Goal: Check status: Check status

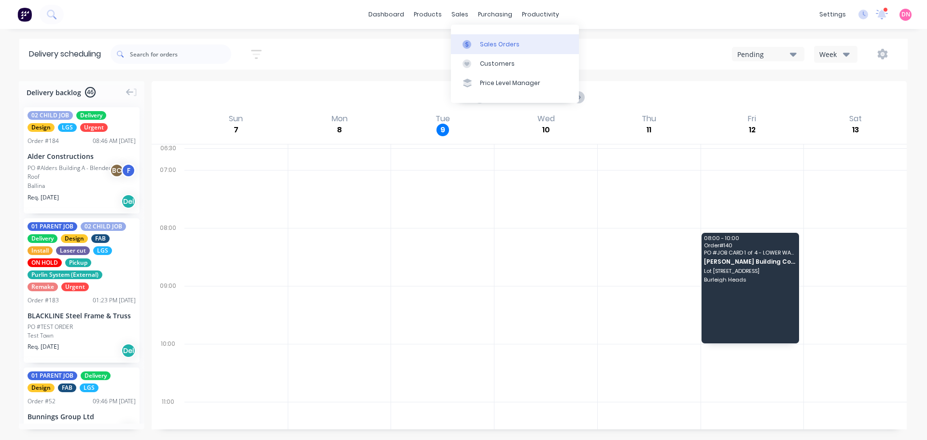
click at [466, 34] on link "Sales Orders" at bounding box center [515, 43] width 128 height 19
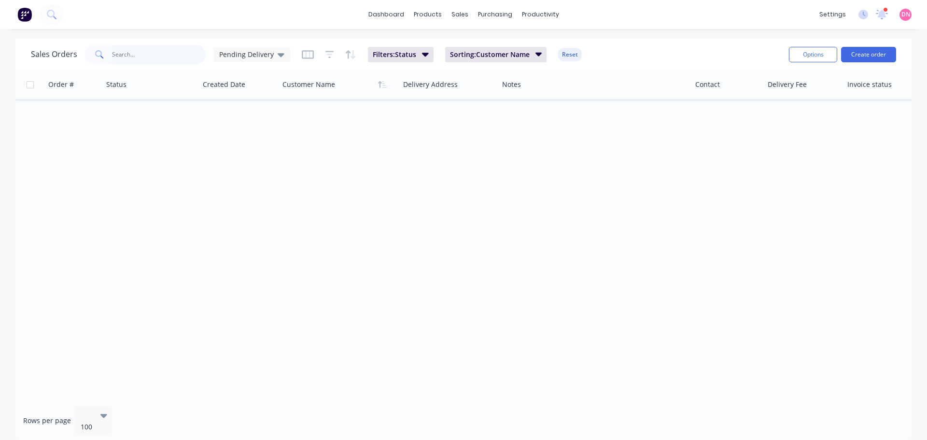
click at [160, 58] on input "text" at bounding box center [159, 54] width 94 height 19
type input "RAYMESS"
click at [232, 55] on span "Pending Delivery" at bounding box center [246, 54] width 55 height 10
click at [220, 132] on button "None" at bounding box center [264, 136] width 110 height 11
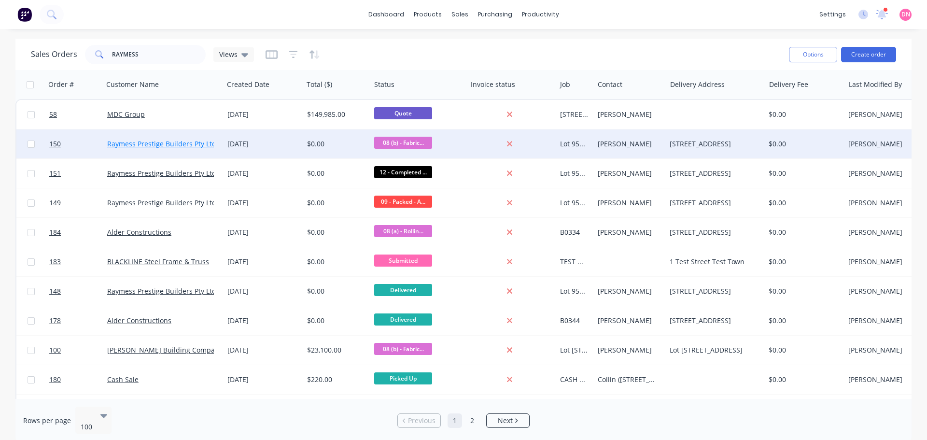
click at [166, 147] on link "Raymess Prestige Builders Pty Ltd" at bounding box center [161, 143] width 109 height 9
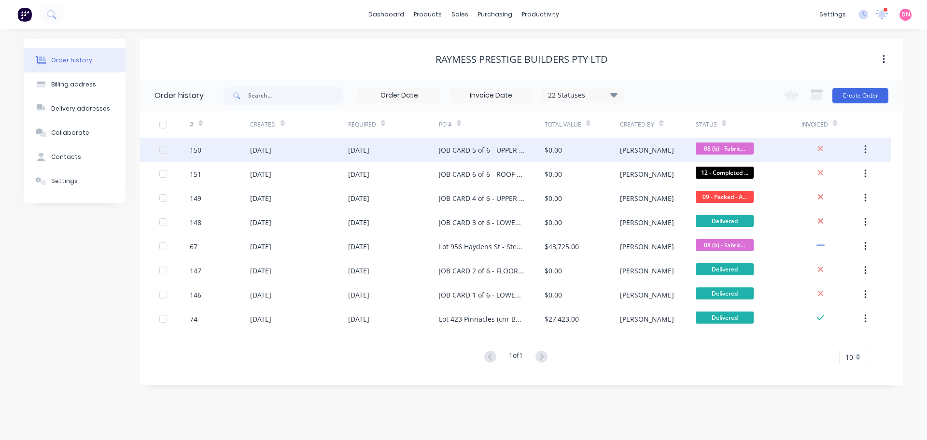
click at [512, 148] on div "JOB CARD 5 of 6 - UPPER STRUCTURAL STEEL" at bounding box center [482, 150] width 86 height 10
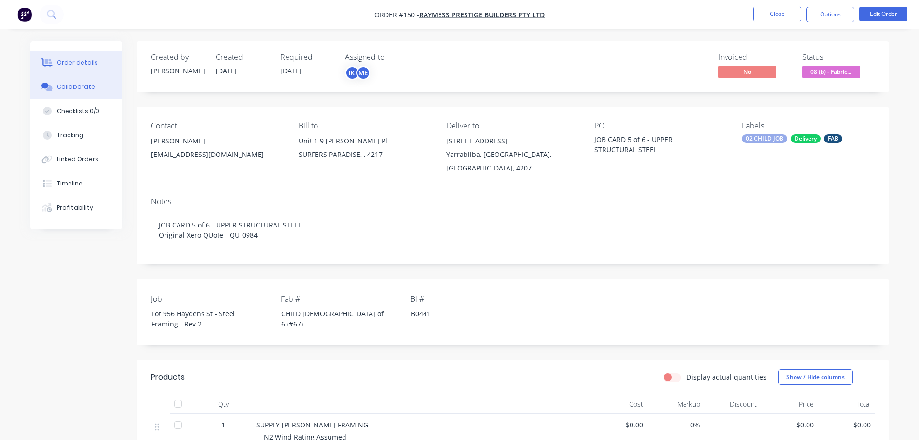
click at [84, 81] on button "Collaborate" at bounding box center [76, 87] width 92 height 24
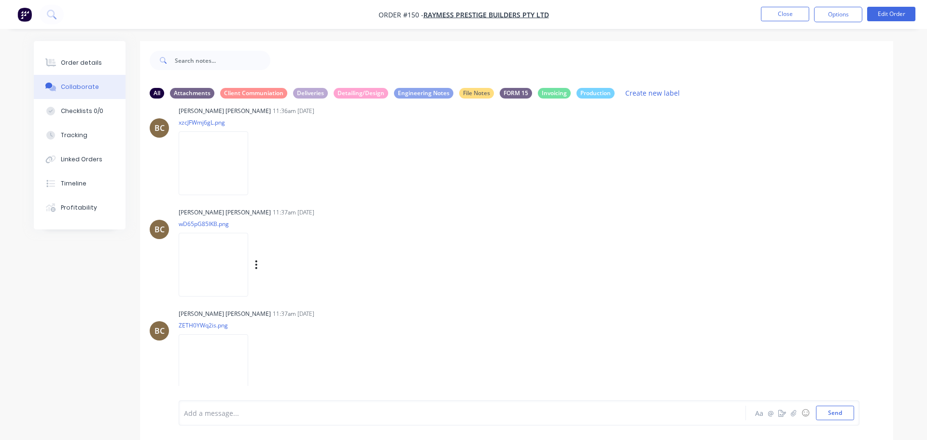
scroll to position [322, 0]
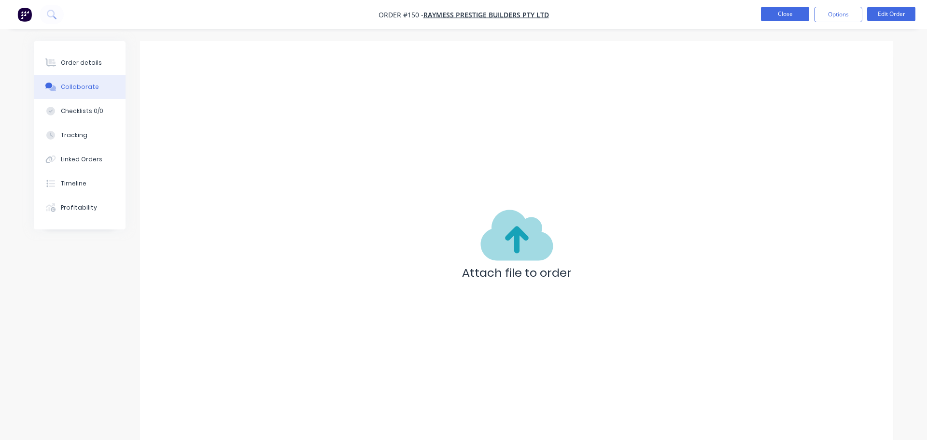
click at [793, 14] on button "Close" at bounding box center [785, 14] width 48 height 14
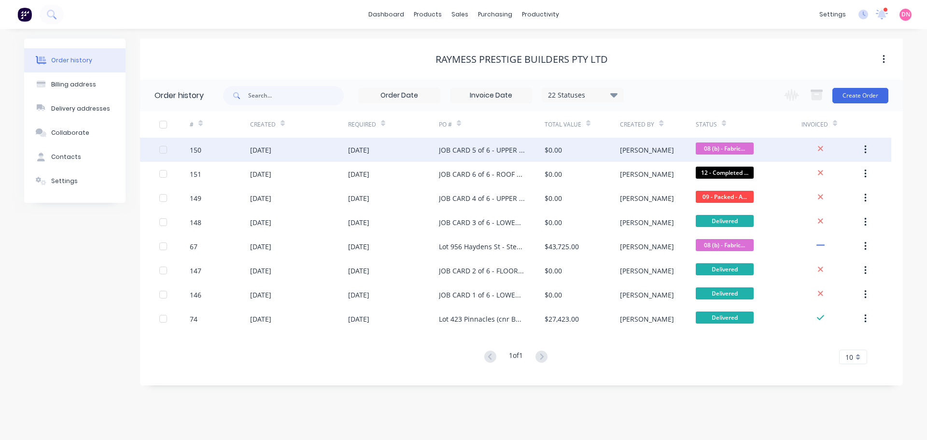
click at [325, 148] on div "[DATE]" at bounding box center [299, 150] width 98 height 24
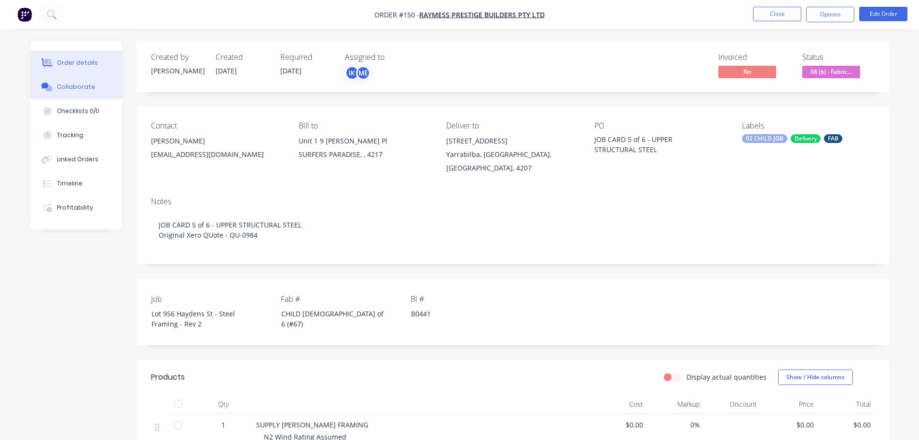
click at [77, 83] on div "Collaborate" at bounding box center [76, 87] width 38 height 9
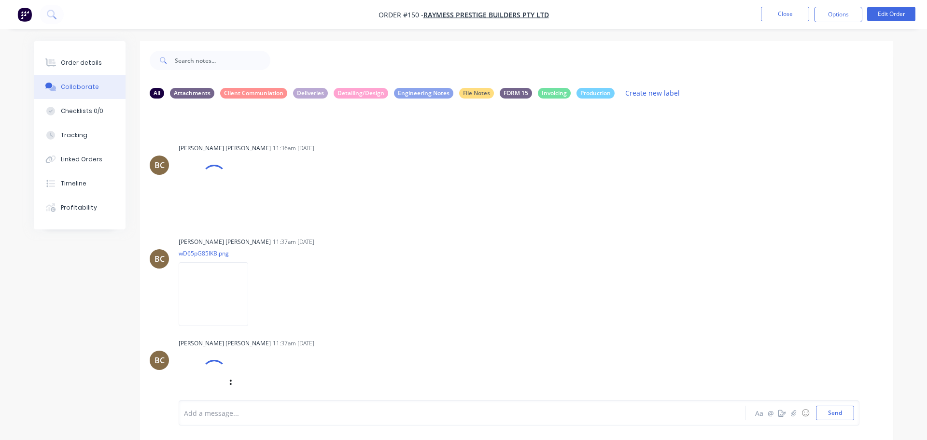
scroll to position [436, 0]
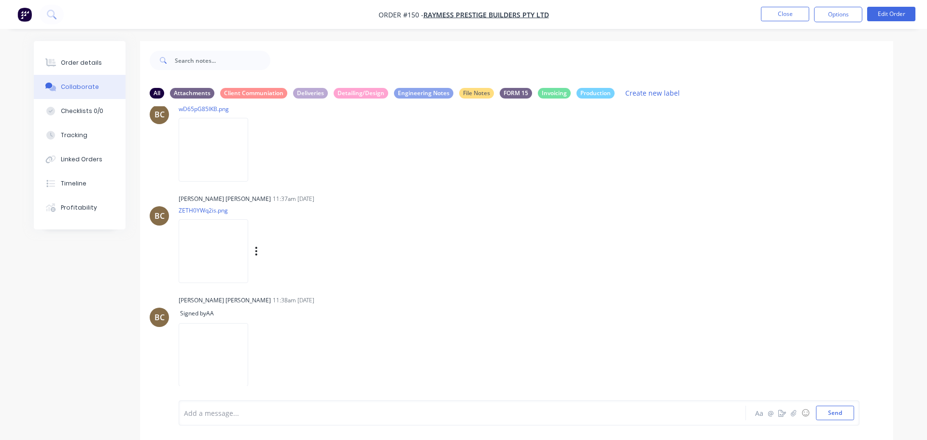
click at [221, 219] on img at bounding box center [214, 250] width 70 height 63
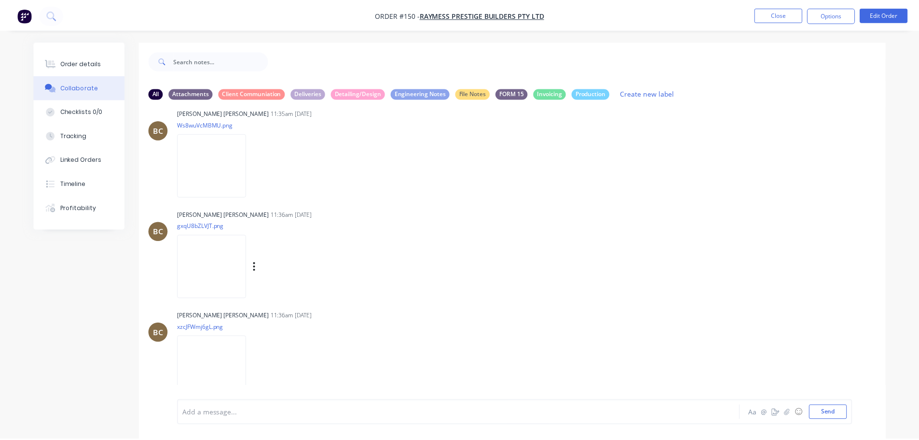
scroll to position [114, 0]
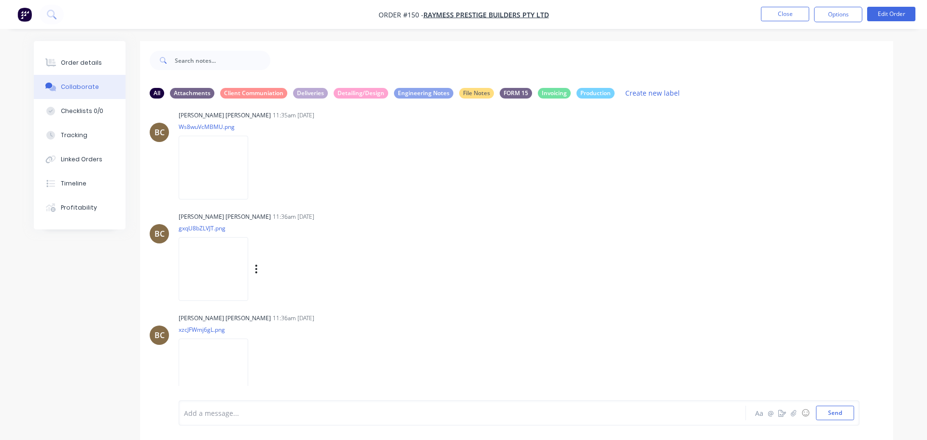
click at [236, 237] on img at bounding box center [214, 268] width 70 height 63
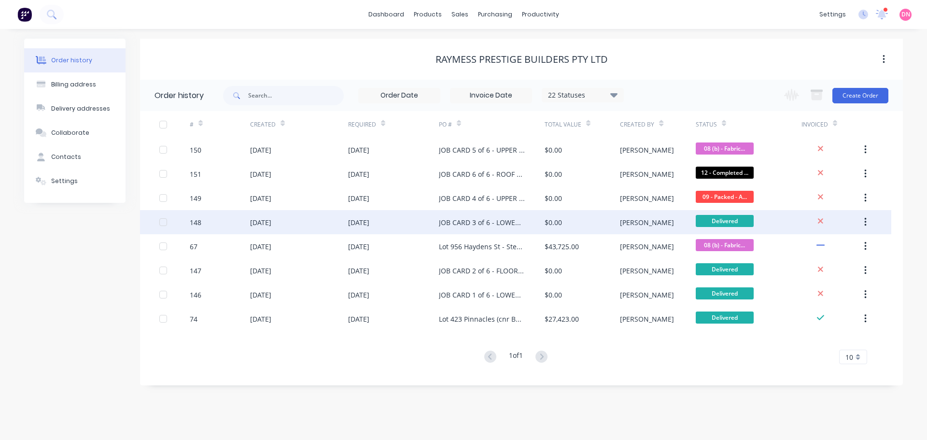
click at [478, 220] on div "JOB CARD 3 of 6 - LOWER STRUCTURAL STEEL" at bounding box center [482, 222] width 86 height 10
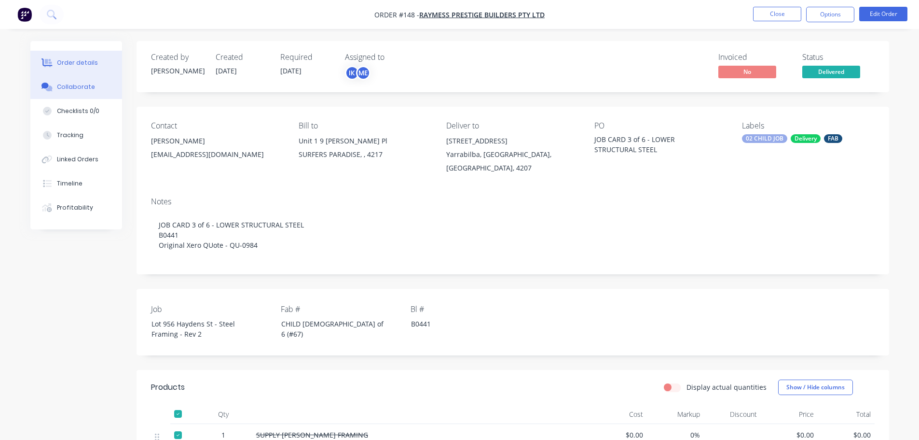
click at [88, 76] on button "Collaborate" at bounding box center [76, 87] width 92 height 24
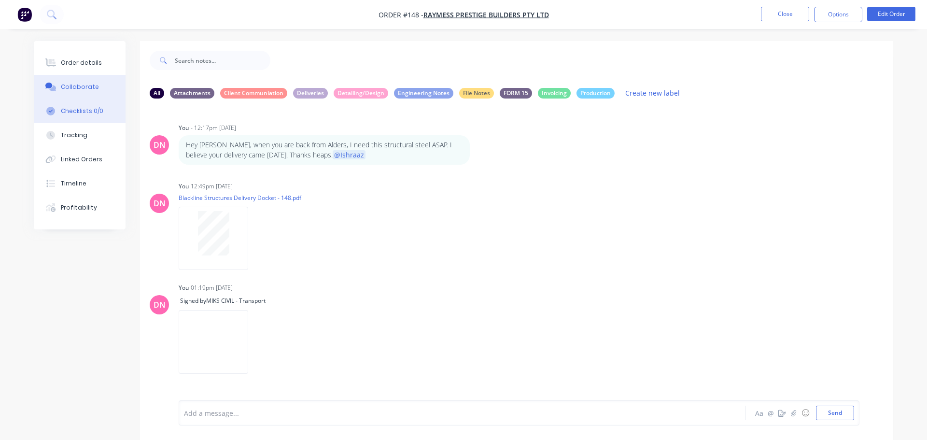
click at [76, 107] on div "Checklists 0/0" at bounding box center [82, 111] width 42 height 9
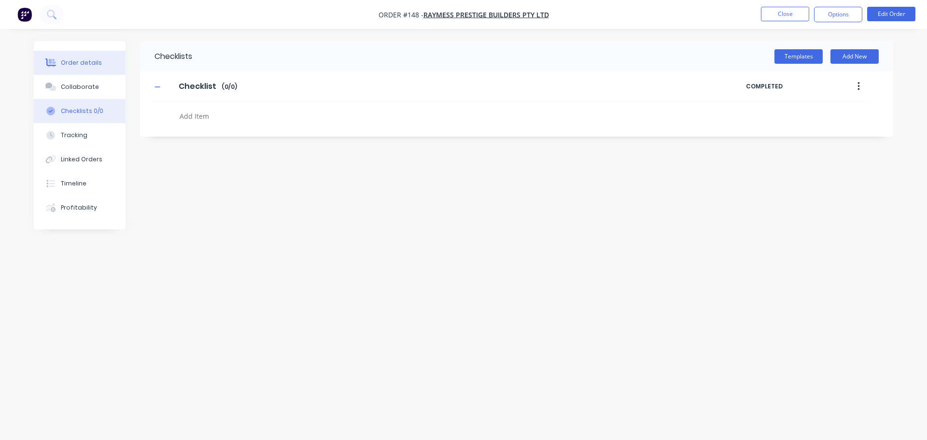
click at [87, 61] on button "Order details" at bounding box center [80, 63] width 92 height 24
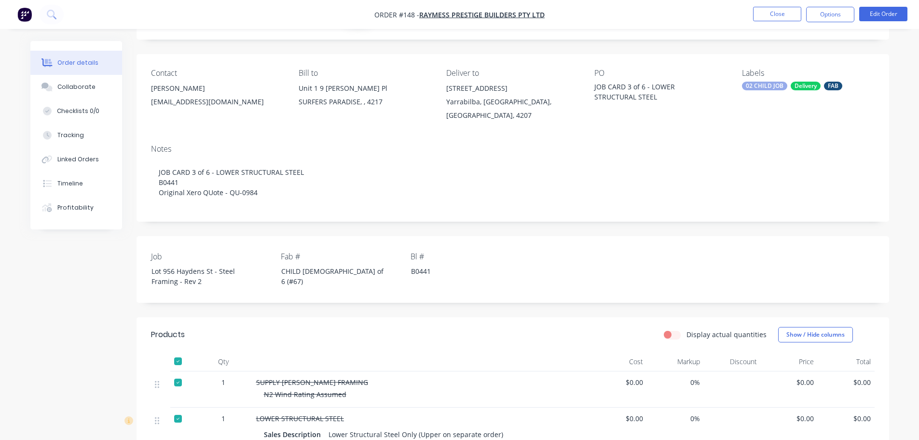
scroll to position [64, 0]
